Goal: Task Accomplishment & Management: Use online tool/utility

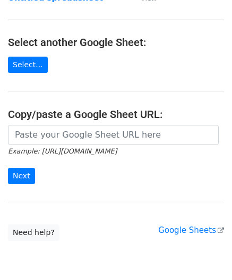
scroll to position [106, 0]
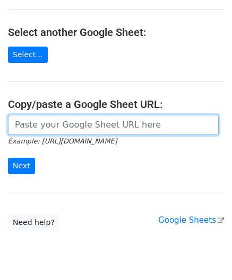
click at [38, 127] on input "url" at bounding box center [113, 125] width 210 height 20
paste input "[URL][DOMAIN_NAME]"
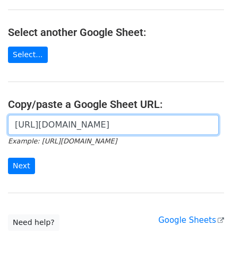
scroll to position [0, 233]
type input "[URL][DOMAIN_NAME]"
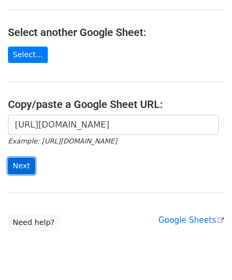
click at [24, 165] on input "Next" at bounding box center [21, 166] width 27 height 16
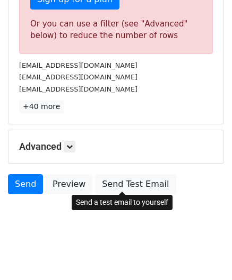
scroll to position [358, 0]
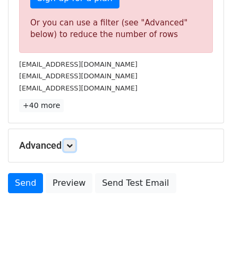
drag, startPoint x: 74, startPoint y: 143, endPoint x: 82, endPoint y: 145, distance: 8.1
click at [73, 143] on icon at bounding box center [69, 146] width 6 height 6
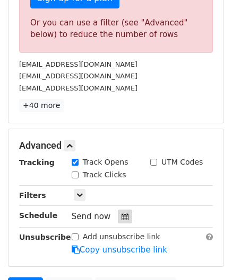
click at [122, 213] on icon at bounding box center [124, 216] width 7 height 7
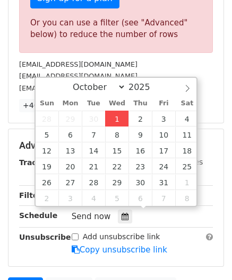
type input "2025-10-01 12:00"
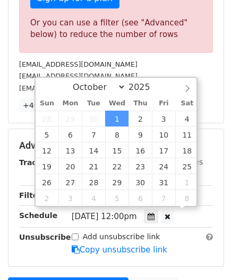
scroll to position [0, 0]
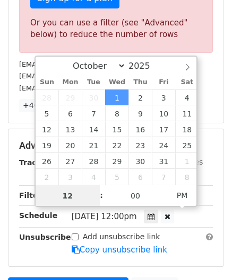
paste input "6"
type input "6"
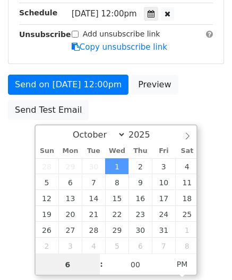
scroll to position [288, 0]
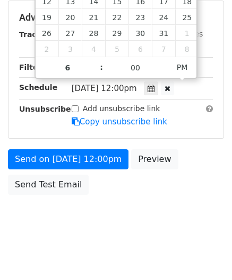
type input "2025-10-01 18:00"
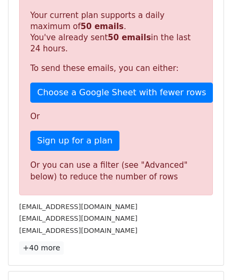
scroll to position [486, 0]
